Goal: Obtain resource: Obtain resource

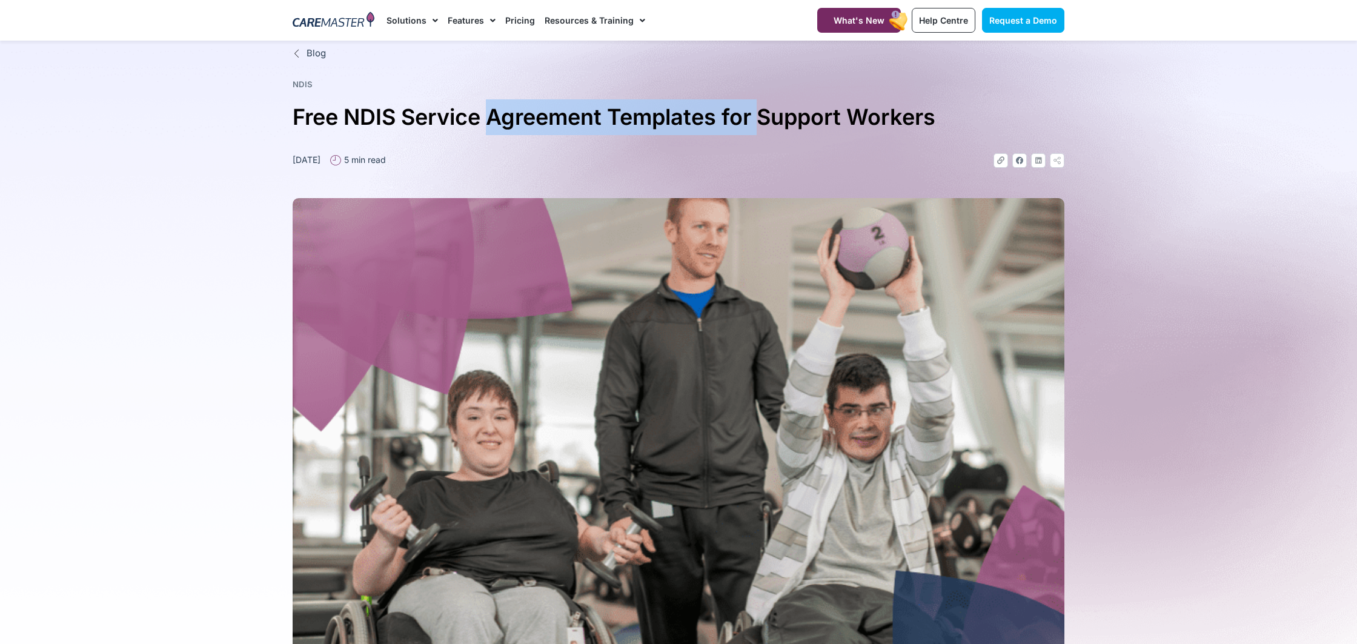
drag, startPoint x: 495, startPoint y: 118, endPoint x: 792, endPoint y: 125, distance: 296.9
click at [779, 124] on h1 "Free NDIS Service Agreement Templates for Support Workers" at bounding box center [679, 117] width 772 height 36
click at [792, 125] on h1 "Free NDIS Service Agreement Templates for Support Workers" at bounding box center [679, 117] width 772 height 36
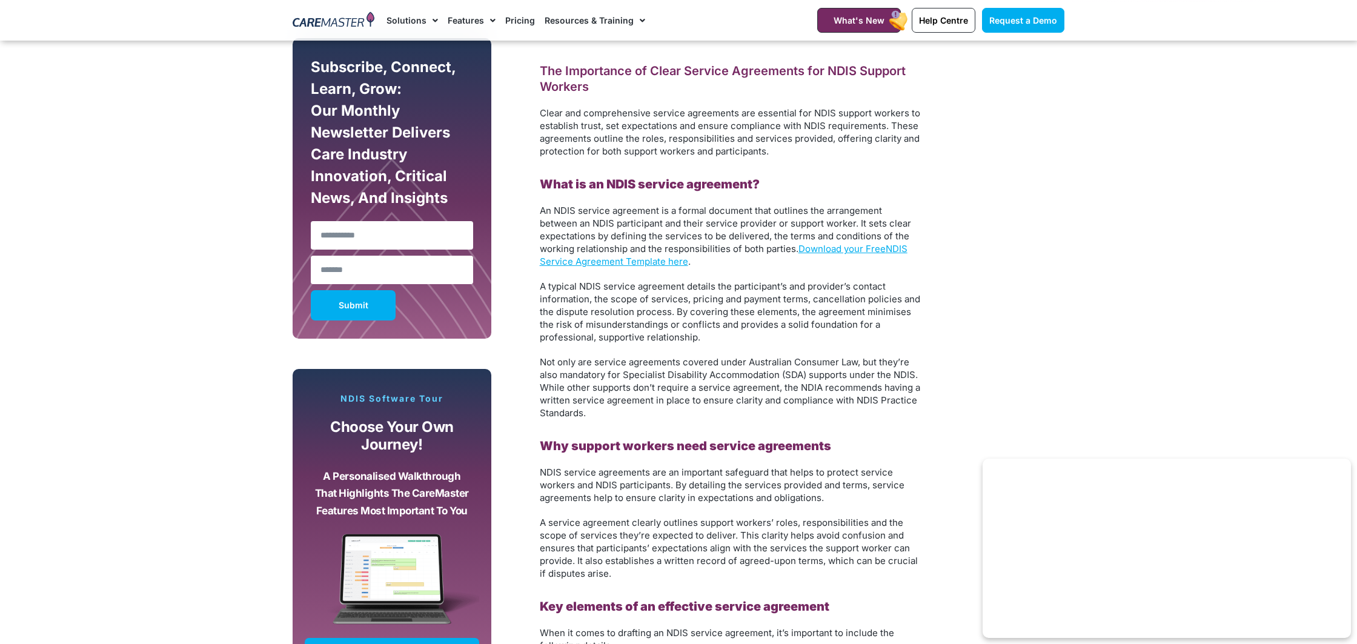
scroll to position [685, 0]
drag, startPoint x: 649, startPoint y: 207, endPoint x: 790, endPoint y: 204, distance: 141.2
click at [783, 204] on p "An NDIS service agreement is a formal document that outlines the arrangement be…" at bounding box center [731, 236] width 382 height 64
drag, startPoint x: 566, startPoint y: 224, endPoint x: 777, endPoint y: 227, distance: 210.2
click at [776, 227] on span "An NDIS service agreement is a formal document that outlines the arrangement be…" at bounding box center [725, 229] width 371 height 50
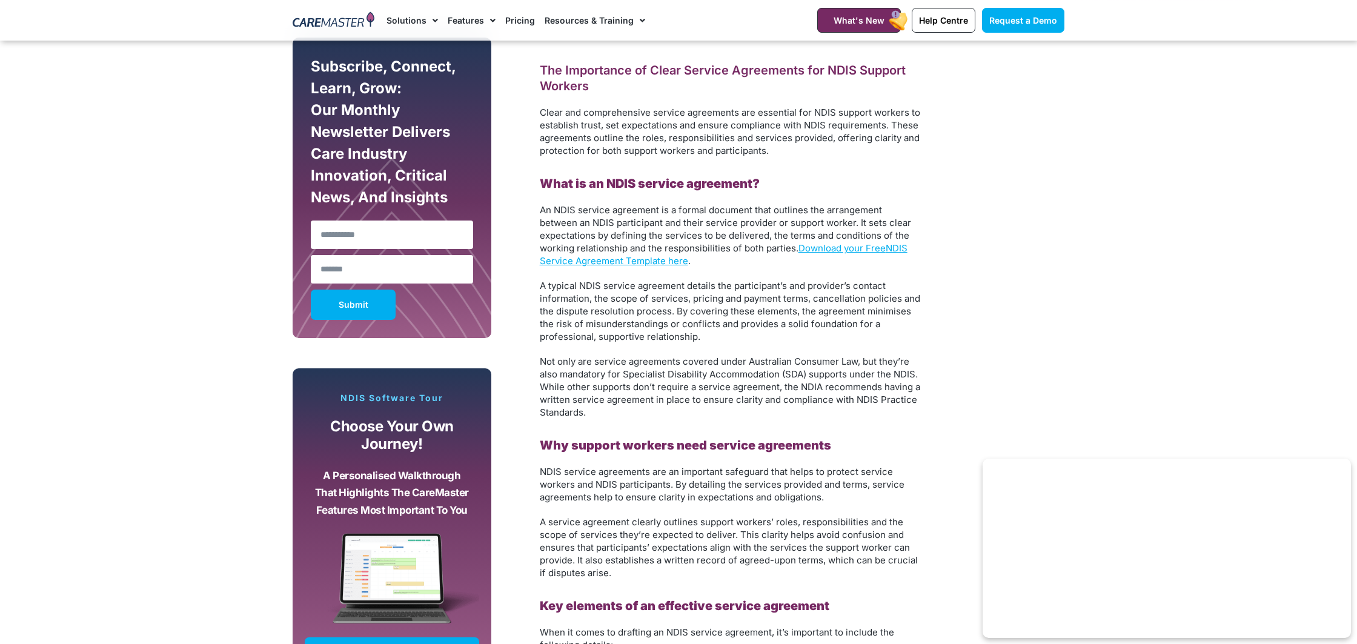
click at [826, 226] on span "An NDIS service agreement is a formal document that outlines the arrangement be…" at bounding box center [725, 229] width 371 height 50
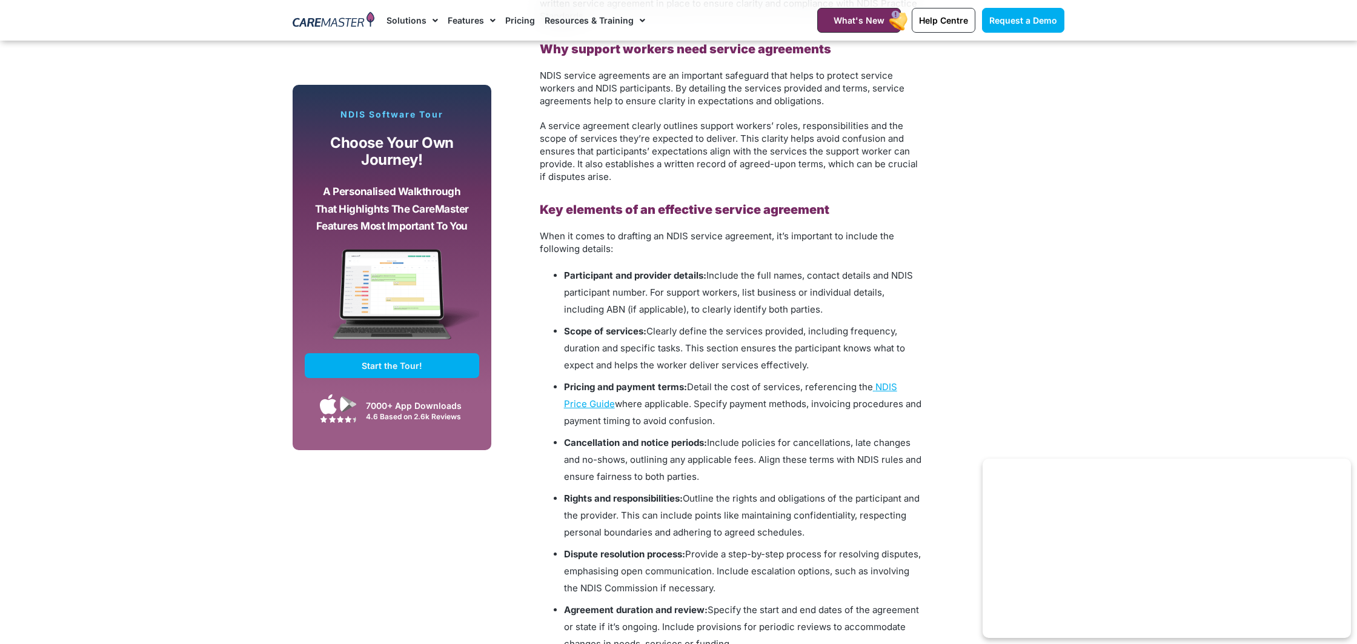
scroll to position [1116, 0]
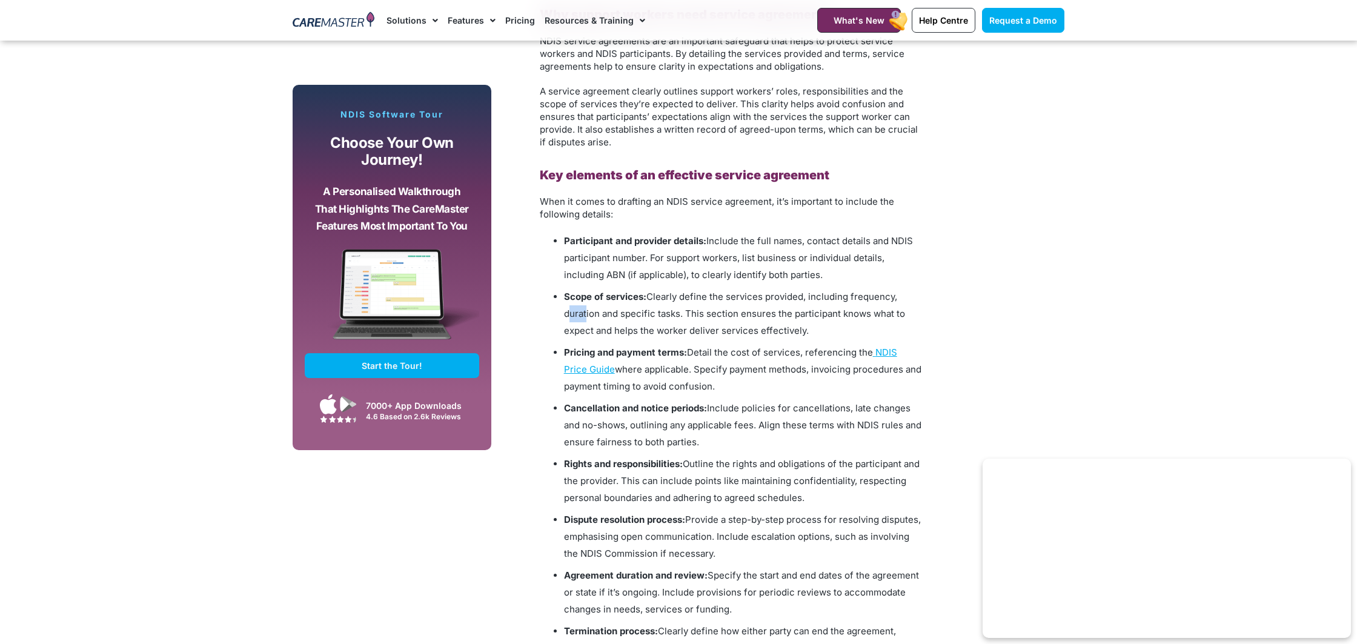
drag, startPoint x: 568, startPoint y: 313, endPoint x: 605, endPoint y: 313, distance: 37.6
click at [600, 313] on span "Clearly define the services provided, including frequency, duration and specifi…" at bounding box center [734, 313] width 341 height 45
drag, startPoint x: 673, startPoint y: 312, endPoint x: 786, endPoint y: 313, distance: 113.3
click at [757, 313] on span "Clearly define the services provided, including frequency, duration and specifi…" at bounding box center [734, 313] width 341 height 45
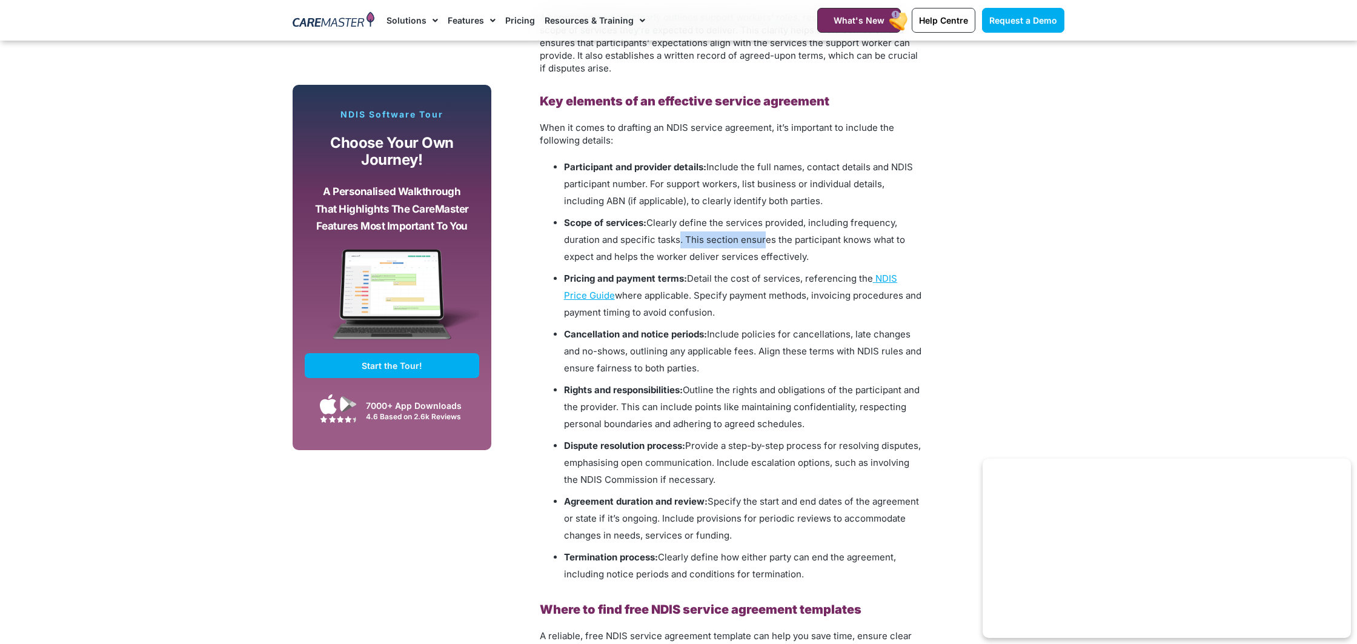
scroll to position [1193, 0]
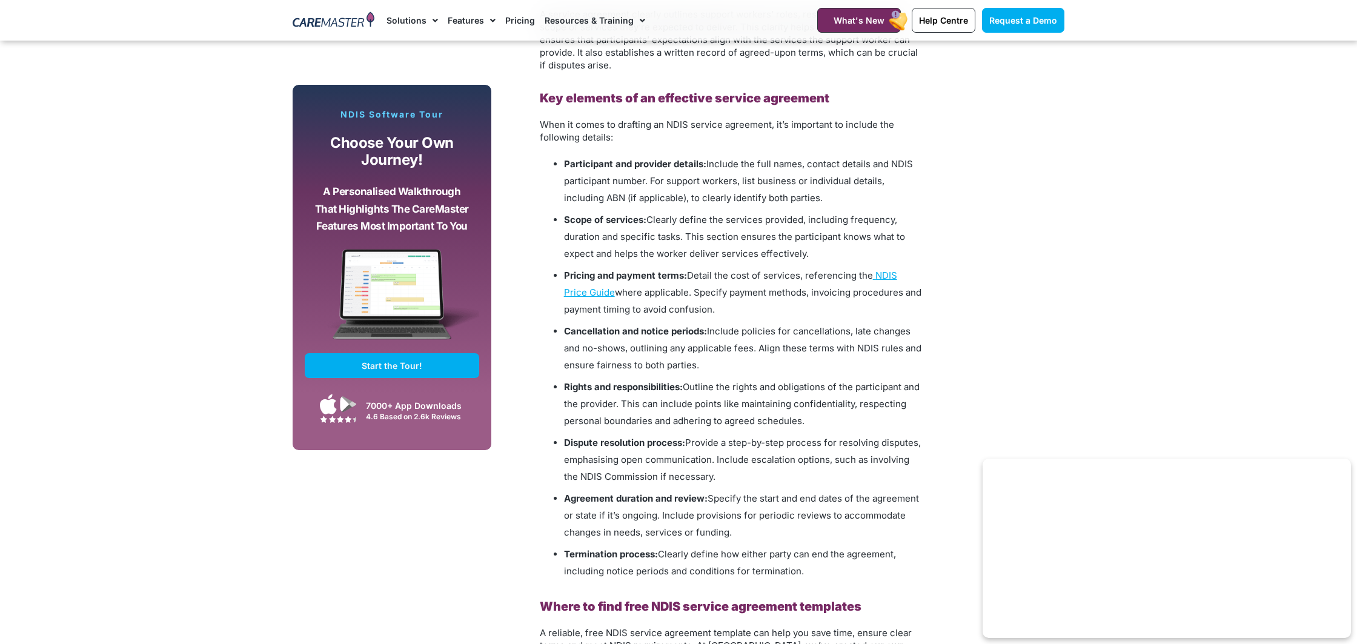
click at [698, 281] on li "Pricing and payment terms: Detail the cost of services, referencing the NDIS Pr…" at bounding box center [742, 292] width 357 height 51
drag, startPoint x: 690, startPoint y: 275, endPoint x: 708, endPoint y: 276, distance: 18.2
click at [707, 275] on span "Detail the cost of services, referencing the" at bounding box center [780, 276] width 186 height 12
click at [649, 291] on span "where applicable. Specify payment methods, invoicing procedures and payment tim…" at bounding box center [742, 300] width 357 height 28
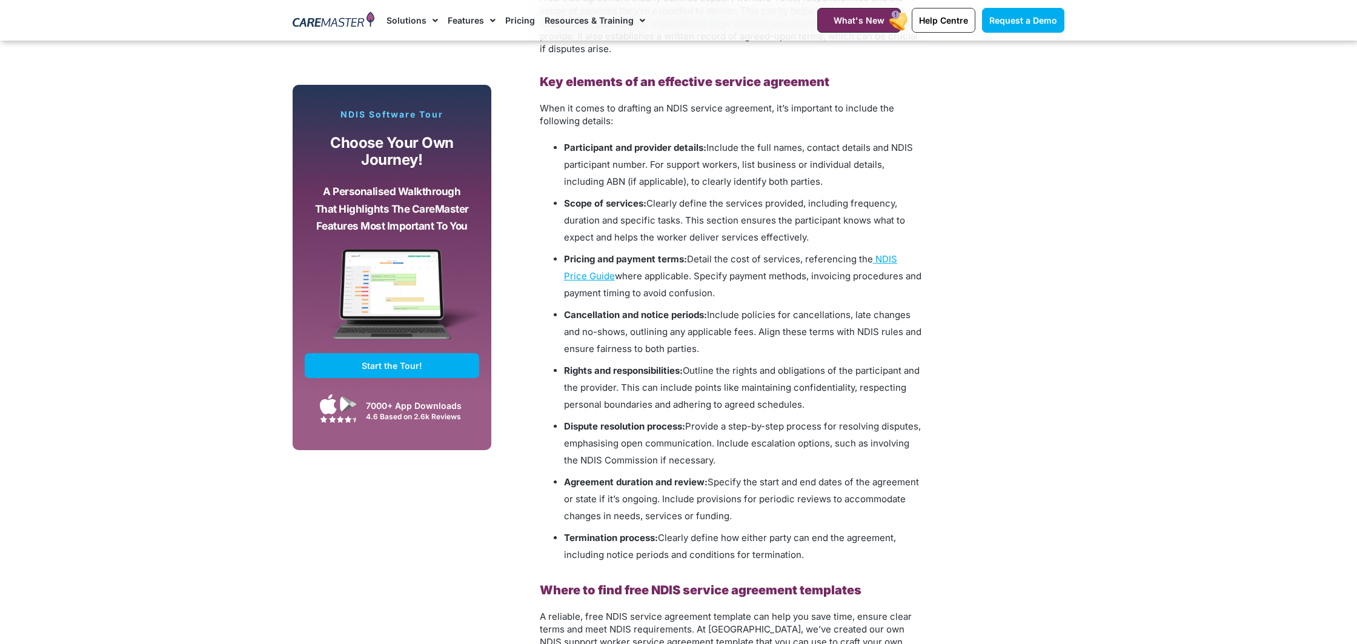
scroll to position [1294, 0]
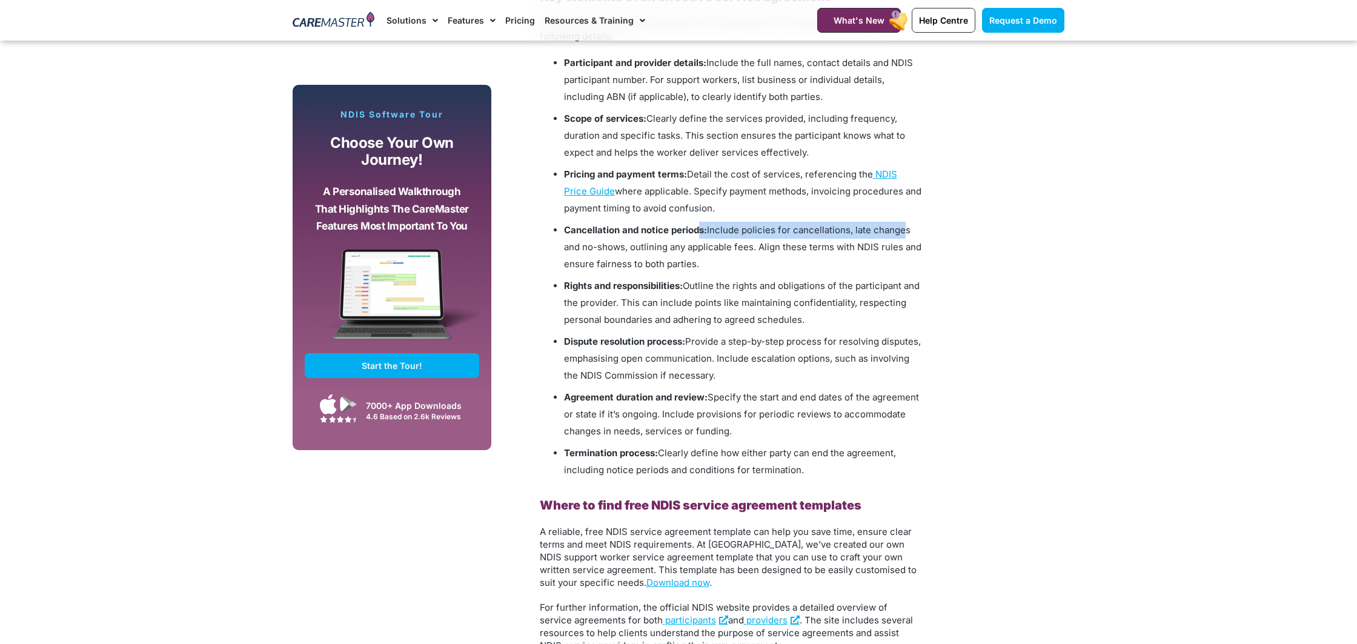
drag, startPoint x: 701, startPoint y: 231, endPoint x: 898, endPoint y: 232, distance: 197.5
click at [898, 232] on li "Cancellation and notice periods: Include policies for cancellations, late chang…" at bounding box center [742, 247] width 357 height 51
click at [899, 232] on span "Include policies for cancellations, late changes and no-shows, outlining any ap…" at bounding box center [742, 246] width 357 height 45
drag, startPoint x: 661, startPoint y: 454, endPoint x: 793, endPoint y: 452, distance: 132.0
click at [793, 452] on span "Clearly define how either party can end the agreement, including notice periods…" at bounding box center [730, 461] width 332 height 28
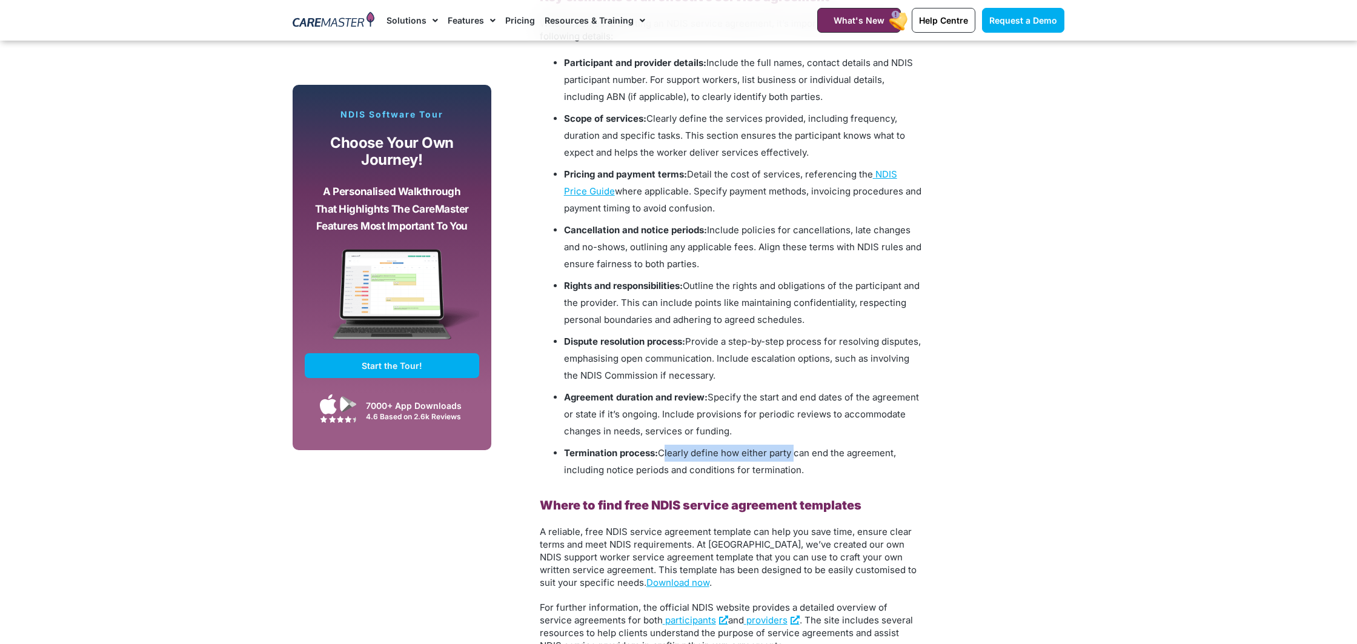
click at [793, 452] on span "Clearly define how either party can end the agreement, including notice periods…" at bounding box center [730, 461] width 332 height 28
drag, startPoint x: 764, startPoint y: 466, endPoint x: 743, endPoint y: 465, distance: 21.2
click at [746, 465] on span "Clearly define how either party can end the agreement, including notice periods…" at bounding box center [730, 461] width 332 height 28
click at [708, 466] on span "Clearly define how either party can end the agreement, including notice periods…" at bounding box center [730, 461] width 332 height 28
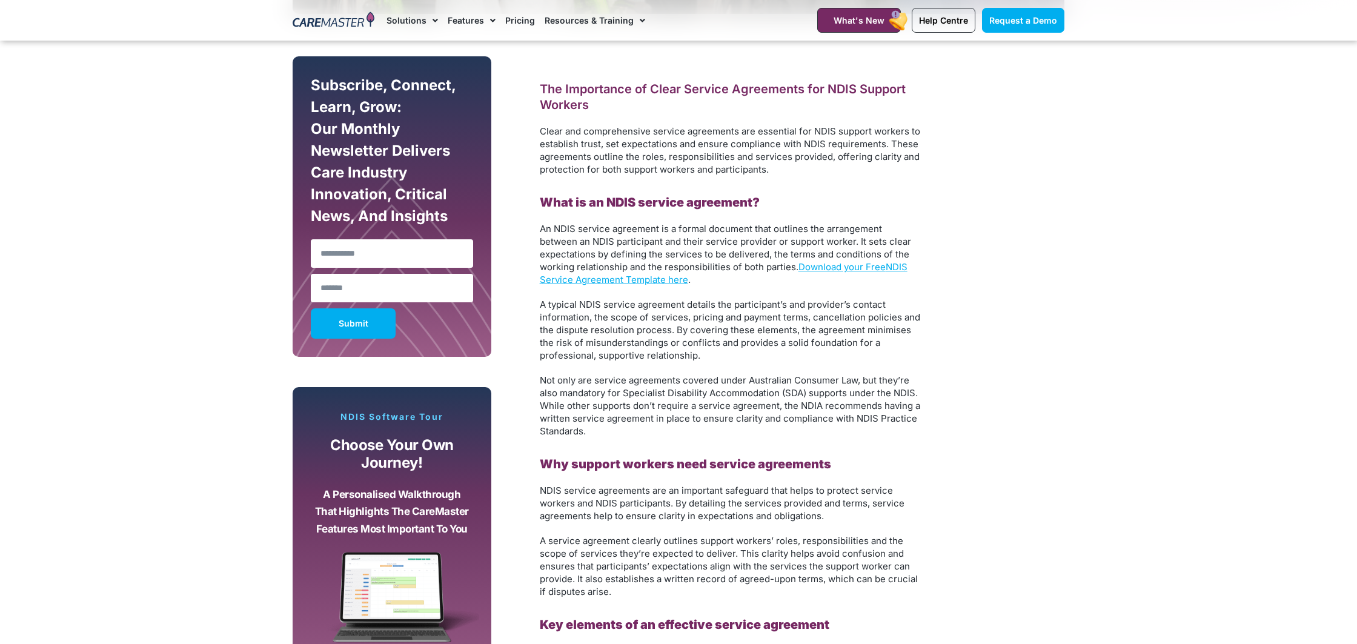
scroll to position [666, 0]
click at [830, 316] on span "A typical NDIS service agreement details the participant’s and provider’s conta…" at bounding box center [730, 330] width 380 height 62
click at [864, 265] on link "Download your Free" at bounding box center [841, 268] width 87 height 12
